Goal: Transaction & Acquisition: Obtain resource

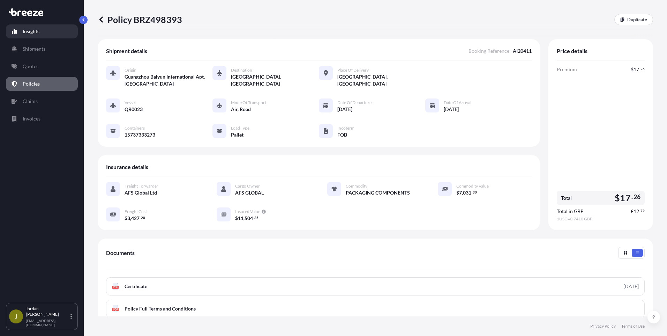
click at [25, 28] on p "Insights" at bounding box center [31, 31] width 17 height 7
select select "2025"
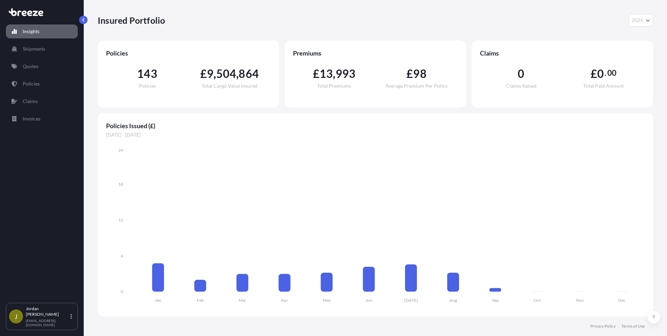
click at [36, 66] on p "Quotes" at bounding box center [31, 66] width 16 height 7
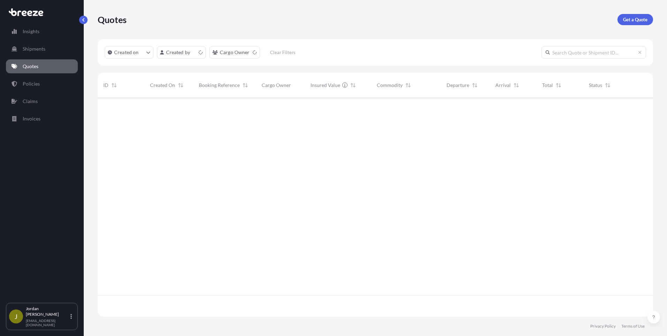
scroll to position [217, 550]
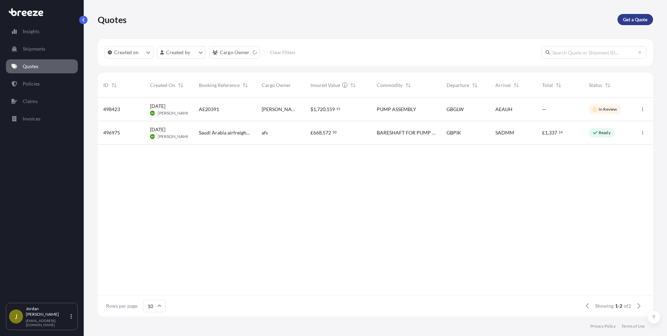
click at [637, 19] on p "Get a Quote" at bounding box center [635, 19] width 24 height 7
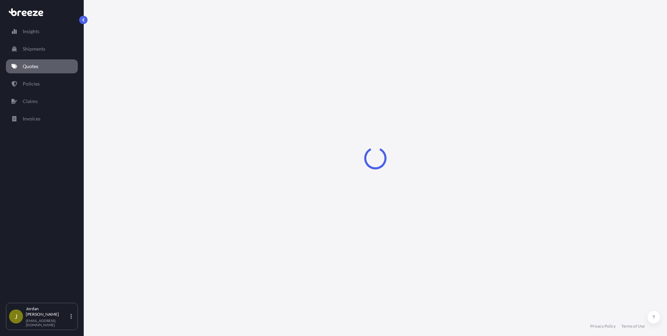
select select "Sea"
select select "1"
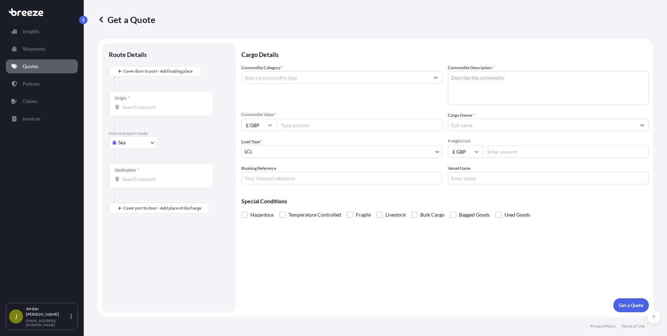
click at [151, 143] on body "Insights Shipments Quotes Policies Claims Invoices J [PERSON_NAME] [PERSON_NAME…" at bounding box center [333, 168] width 667 height 336
click at [139, 188] on div "Road" at bounding box center [133, 185] width 43 height 13
select select "Road"
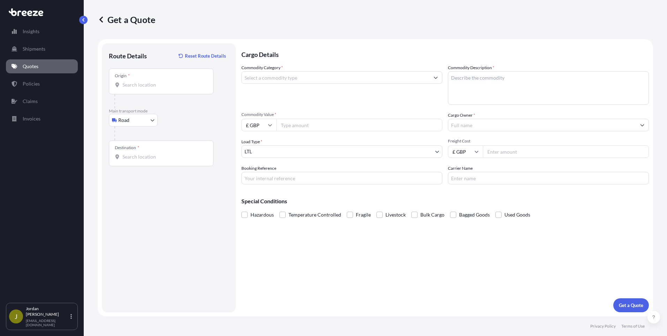
click at [149, 81] on div "Origin *" at bounding box center [161, 81] width 105 height 26
click at [149, 81] on input "Origin *" at bounding box center [163, 84] width 82 height 7
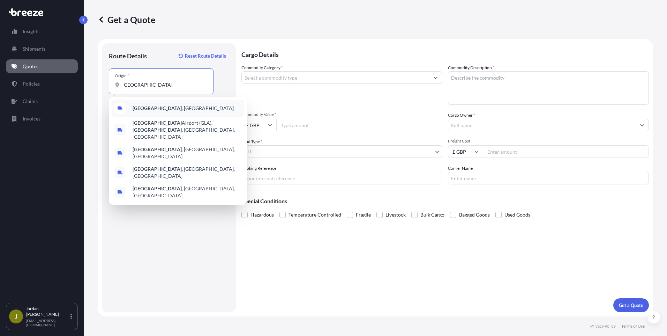
click at [153, 106] on span "[GEOGRAPHIC_DATA] , [GEOGRAPHIC_DATA]" at bounding box center [183, 108] width 101 height 7
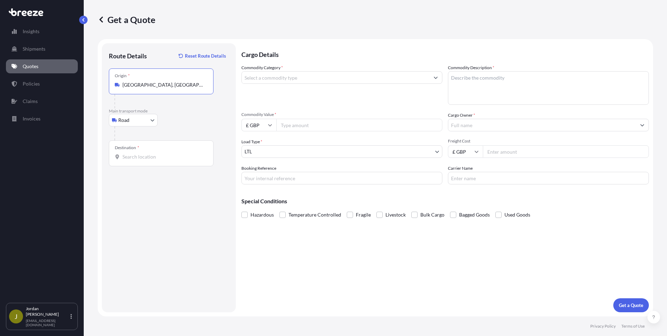
type input "[GEOGRAPHIC_DATA], [GEOGRAPHIC_DATA]"
click at [133, 159] on input "Destination *" at bounding box center [163, 156] width 82 height 7
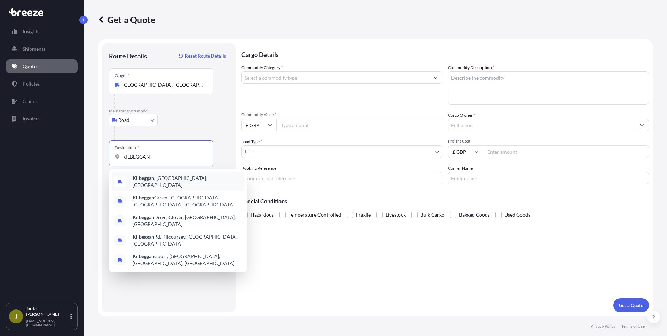
click at [183, 182] on span "[GEOGRAPHIC_DATA] , [GEOGRAPHIC_DATA], [GEOGRAPHIC_DATA]" at bounding box center [187, 181] width 109 height 14
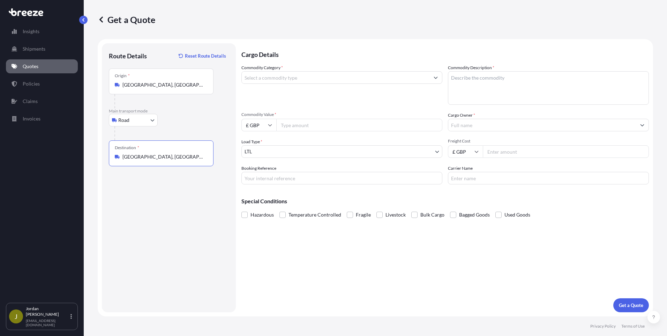
type input "[GEOGRAPHIC_DATA], [GEOGRAPHIC_DATA], [GEOGRAPHIC_DATA]"
click at [436, 78] on icon "Show suggestions" at bounding box center [436, 78] width 4 height 2
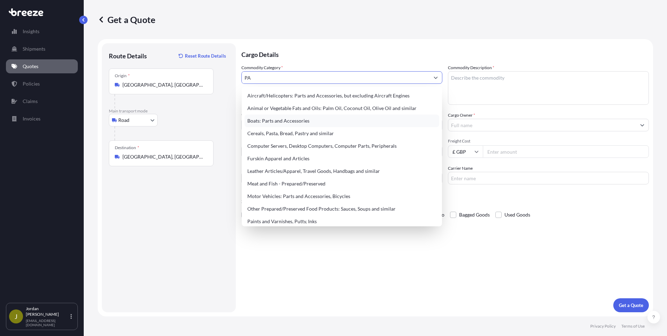
type input "P"
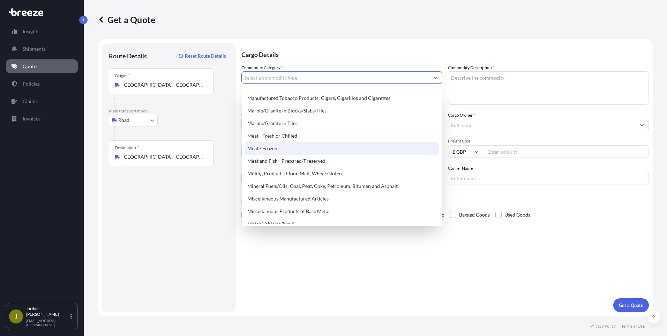
scroll to position [912, 0]
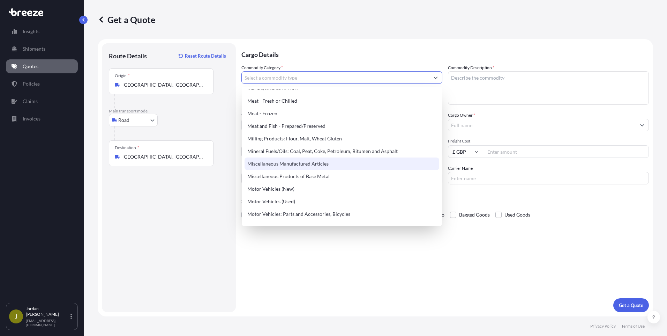
click at [303, 164] on div "Miscellaneous Manufactured Articles" at bounding box center [342, 163] width 195 height 13
type input "Miscellaneous Manufactured Articles"
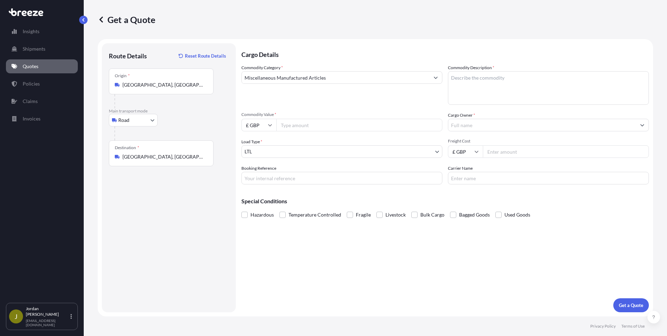
click at [527, 82] on textarea "Commodity Description *" at bounding box center [548, 87] width 201 height 33
paste textarea "Kilbeggan Silicone Railmat"
click at [605, 77] on textarea "Kilbeggan Silicone Railmat &" at bounding box center [548, 87] width 201 height 33
paste textarea "Kilbeggan Tasting Glass"
type textarea "Kilbeggan Silicone Railmat & Kilbeggan Tasting Glass"
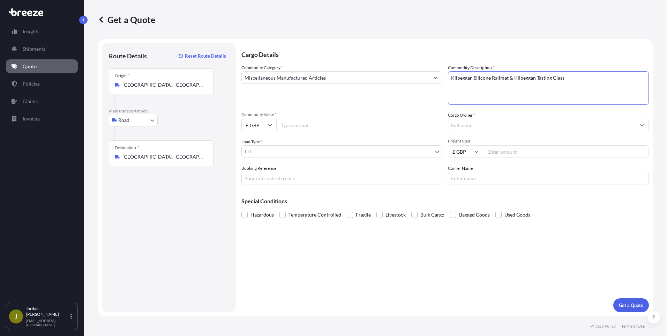
click at [316, 123] on input "Commodity Value *" at bounding box center [359, 125] width 166 height 13
type input "7567.50"
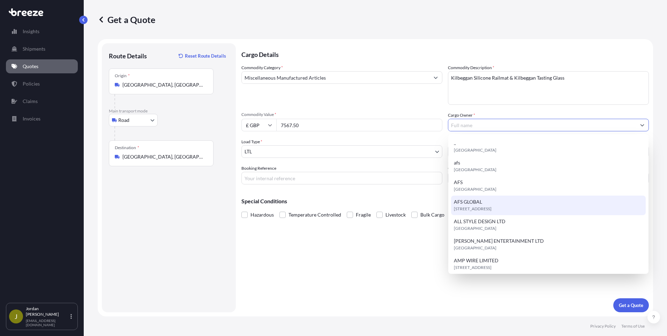
click at [527, 202] on div "[STREET_ADDRESS]" at bounding box center [548, 205] width 195 height 20
type input "AFS GLOBAL"
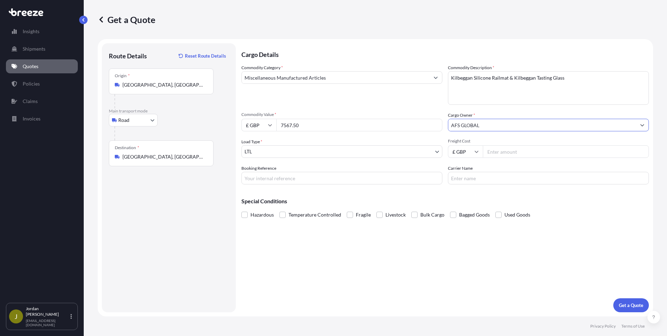
click at [477, 151] on icon at bounding box center [476, 151] width 4 height 4
click at [466, 170] on div "€ EUR" at bounding box center [465, 170] width 29 height 13
type input "€ EUR"
click at [513, 152] on input "Freight Cost" at bounding box center [566, 151] width 166 height 13
type input "735"
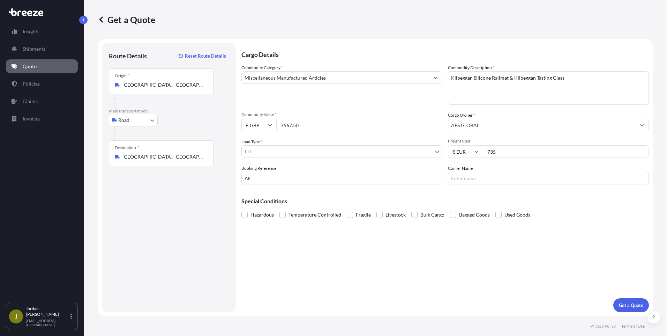
click at [304, 180] on input "AE" at bounding box center [341, 178] width 201 height 13
type input "AE20335"
type input "LOMBARD"
click at [348, 212] on span at bounding box center [350, 214] width 6 height 6
click at [347, 209] on input "Fragile" at bounding box center [347, 209] width 0 height 0
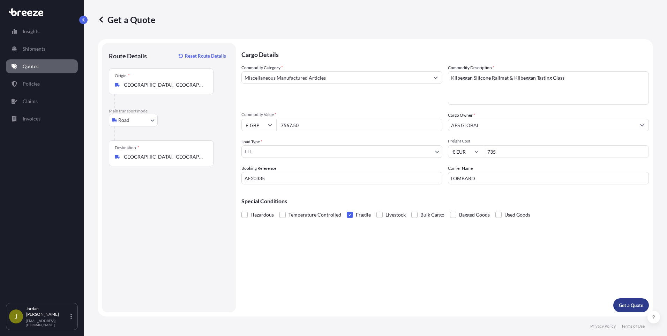
click at [632, 303] on p "Get a Quote" at bounding box center [631, 304] width 24 height 7
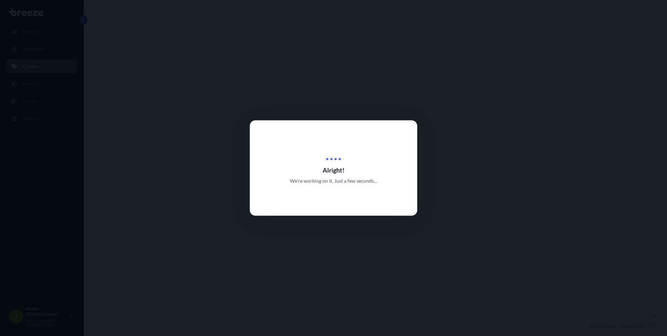
select select "Road"
select select "1"
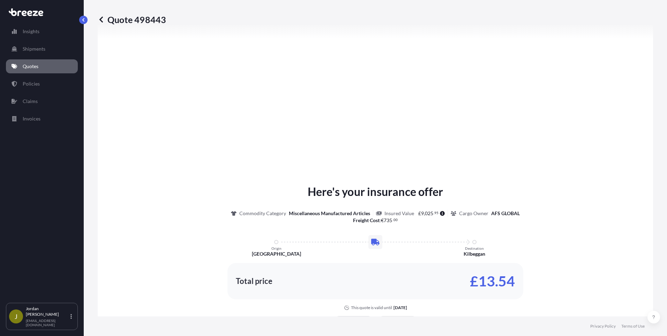
scroll to position [772, 0]
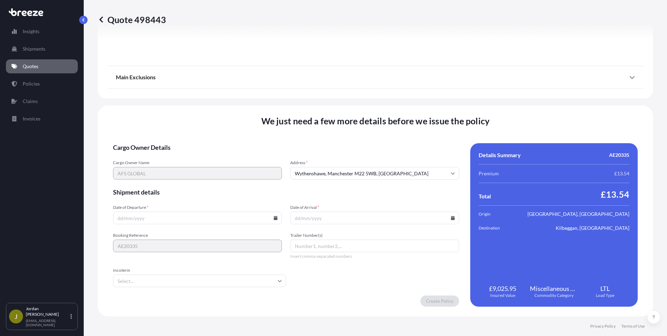
click at [117, 218] on input "Date of Departure *" at bounding box center [197, 217] width 169 height 13
type input "[DATE]"
click at [279, 280] on icon at bounding box center [280, 280] width 4 height 4
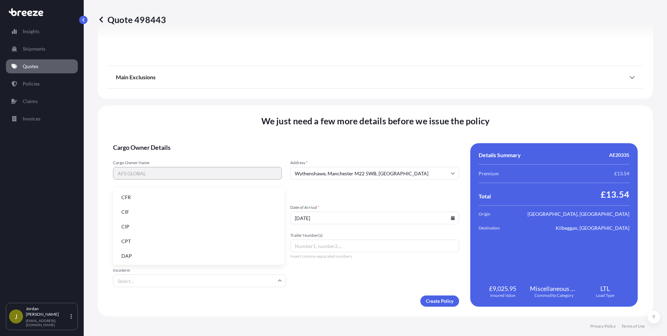
click at [155, 255] on li "DAP" at bounding box center [199, 255] width 166 height 13
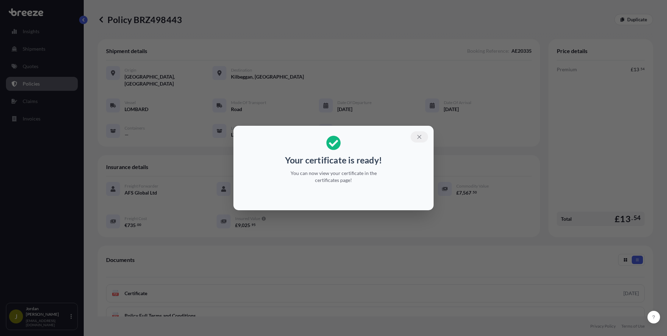
click at [420, 135] on icon "button" at bounding box center [419, 137] width 6 height 6
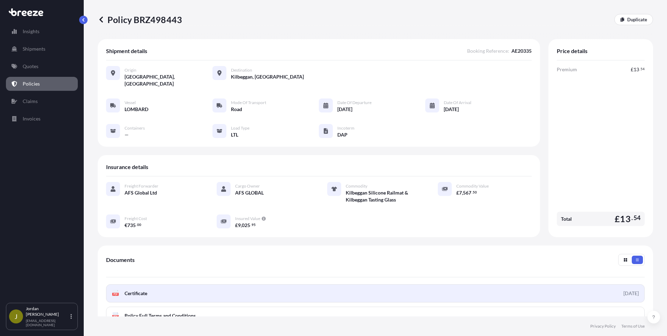
click at [370, 287] on link "PDF Certificate [DATE]" at bounding box center [375, 293] width 539 height 18
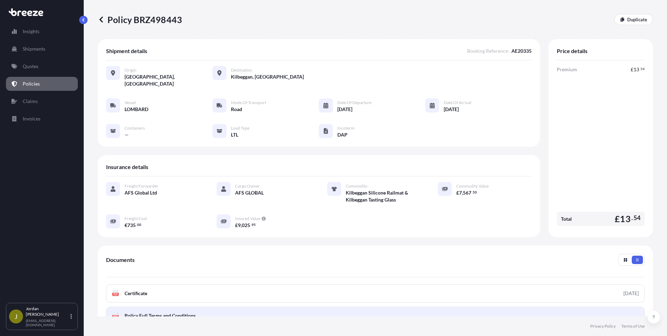
click at [257, 306] on link "PDF Policy Full Terms and Conditions" at bounding box center [375, 315] width 539 height 18
